Goal: Complete application form: Complete application form

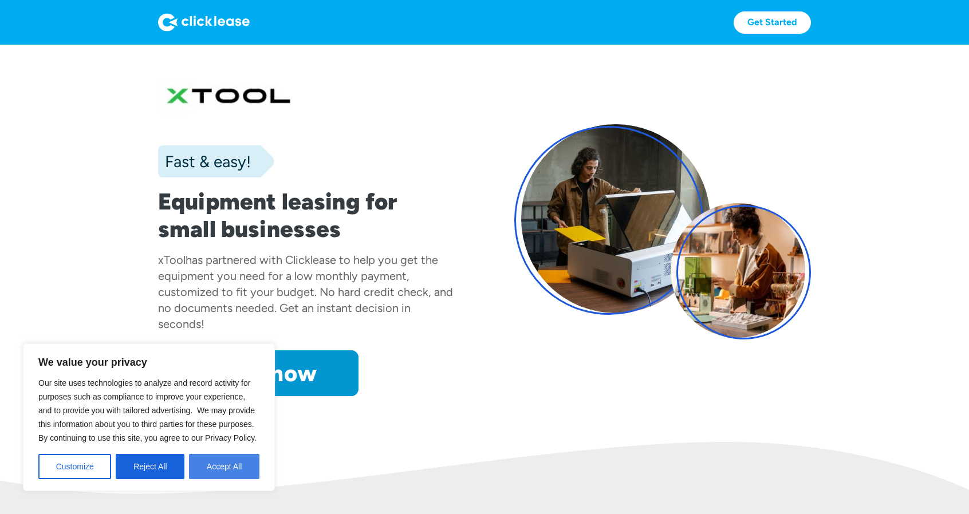
click at [222, 468] on button "Accept All" at bounding box center [224, 466] width 70 height 25
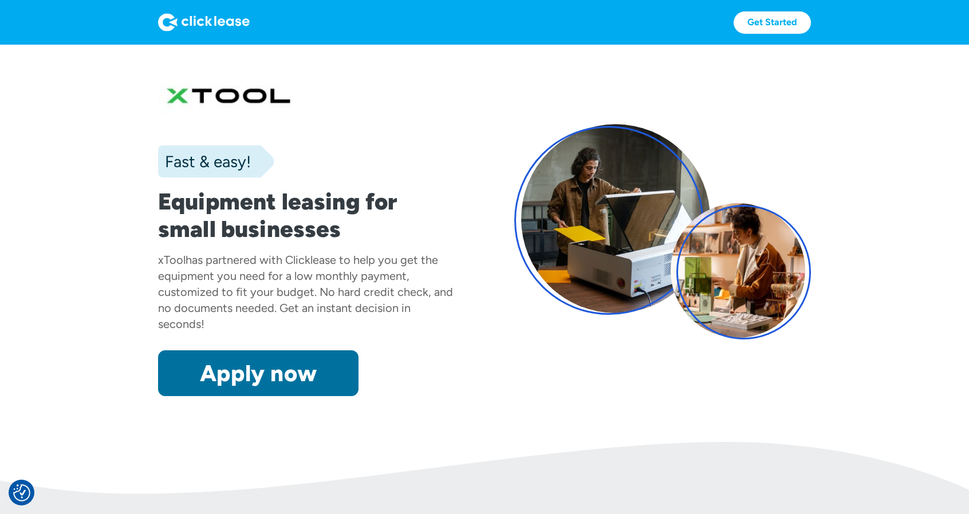
click at [274, 375] on link "Apply now" at bounding box center [258, 374] width 200 height 46
click at [306, 364] on link "Apply now" at bounding box center [258, 374] width 200 height 46
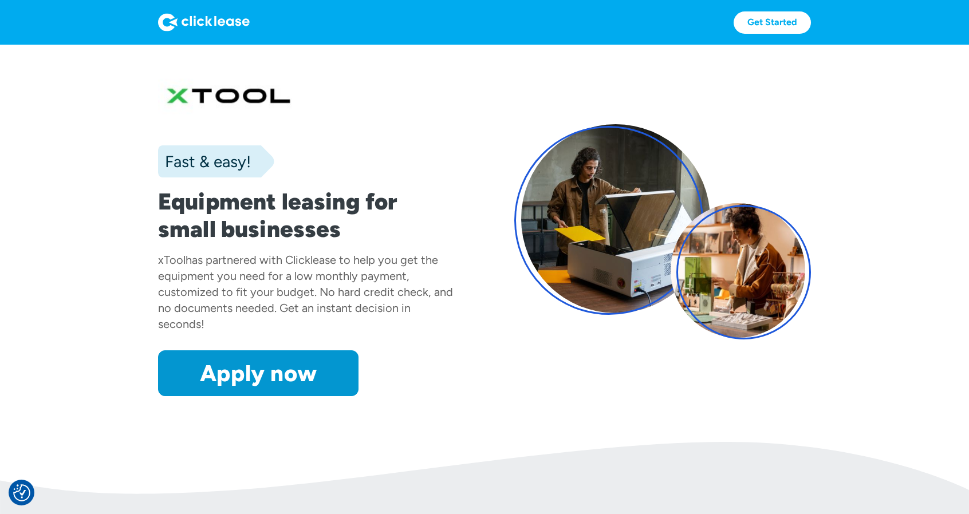
click at [316, 420] on section "Fast & easy! Equipment leasing for small businesses xTool has partnered with Cl…" at bounding box center [484, 243] width 969 height 397
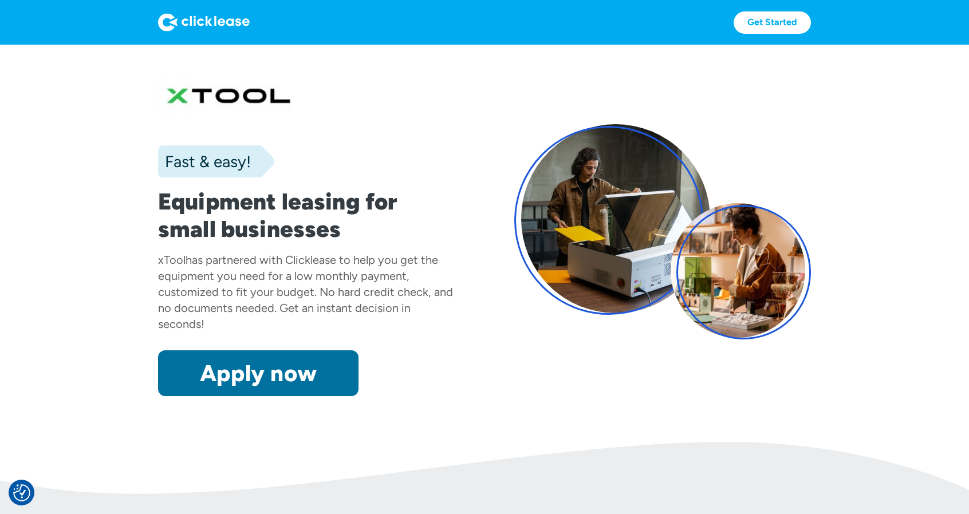
click at [307, 381] on link "Apply now" at bounding box center [258, 374] width 200 height 46
click at [265, 364] on link "Apply now" at bounding box center [258, 374] width 200 height 46
